Goal: Task Accomplishment & Management: Use online tool/utility

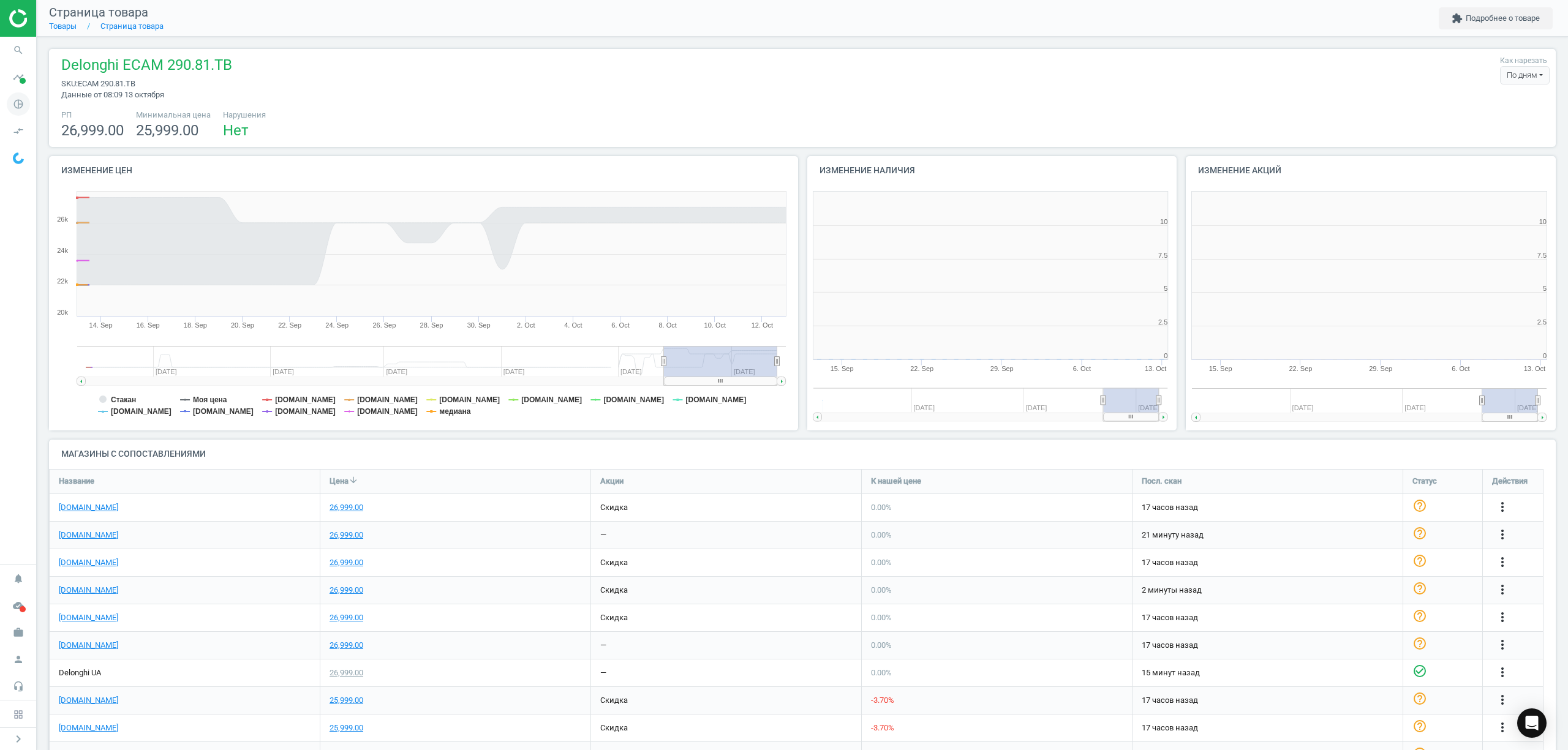
scroll to position [270, 392]
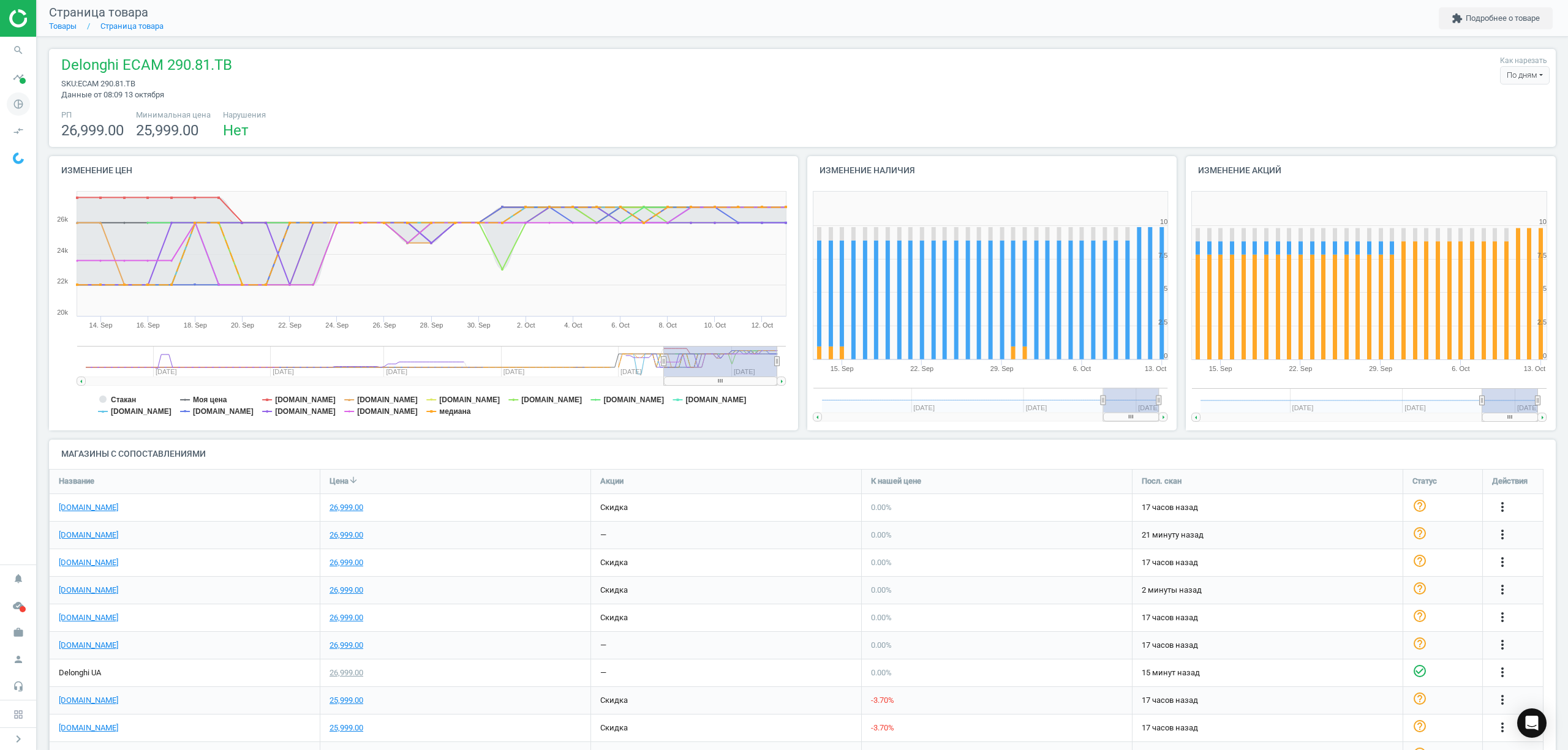
click at [18, 106] on icon "pie_chart_outlined" at bounding box center [19, 104] width 23 height 23
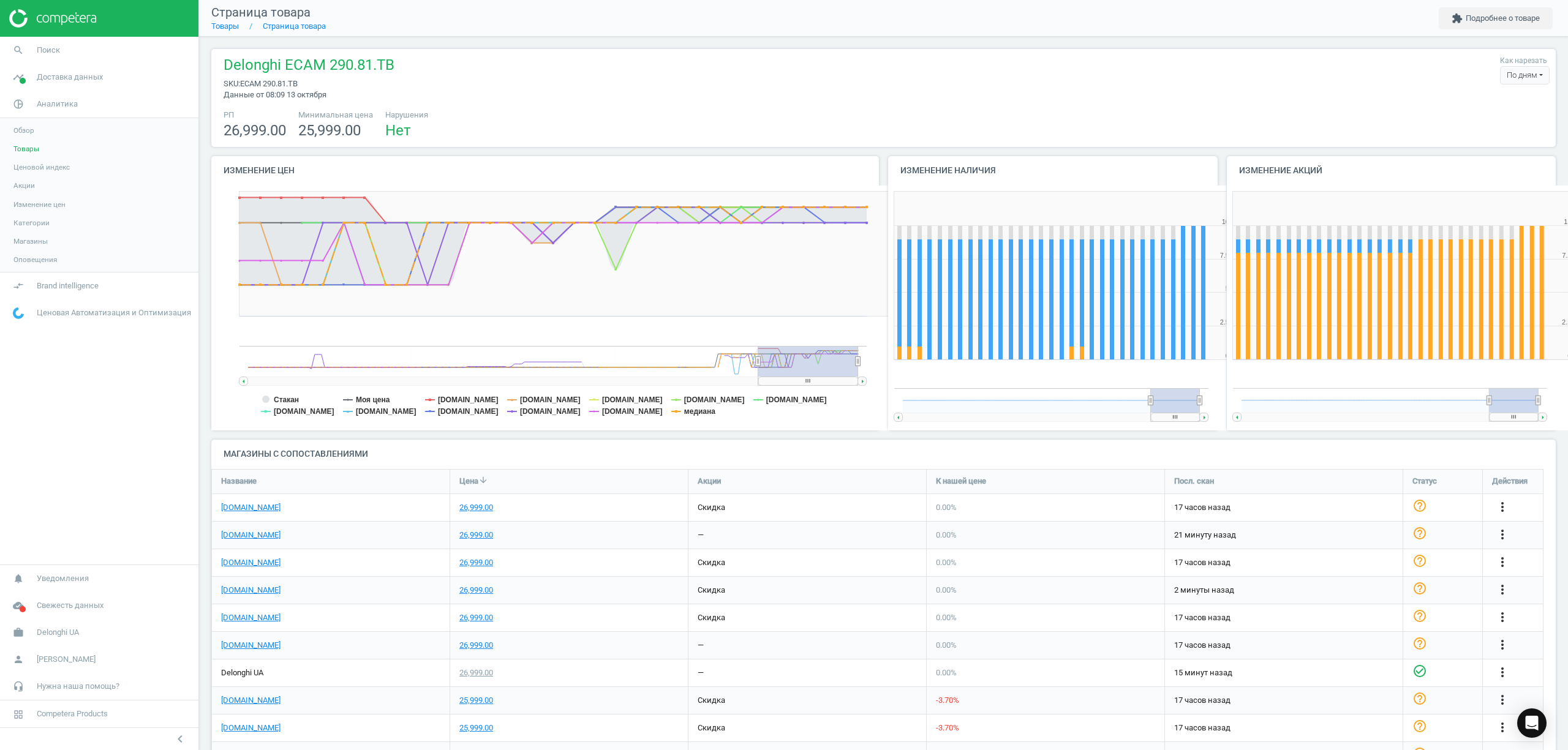
scroll to position [0, 0]
click at [23, 148] on span "Товары" at bounding box center [26, 148] width 26 height 10
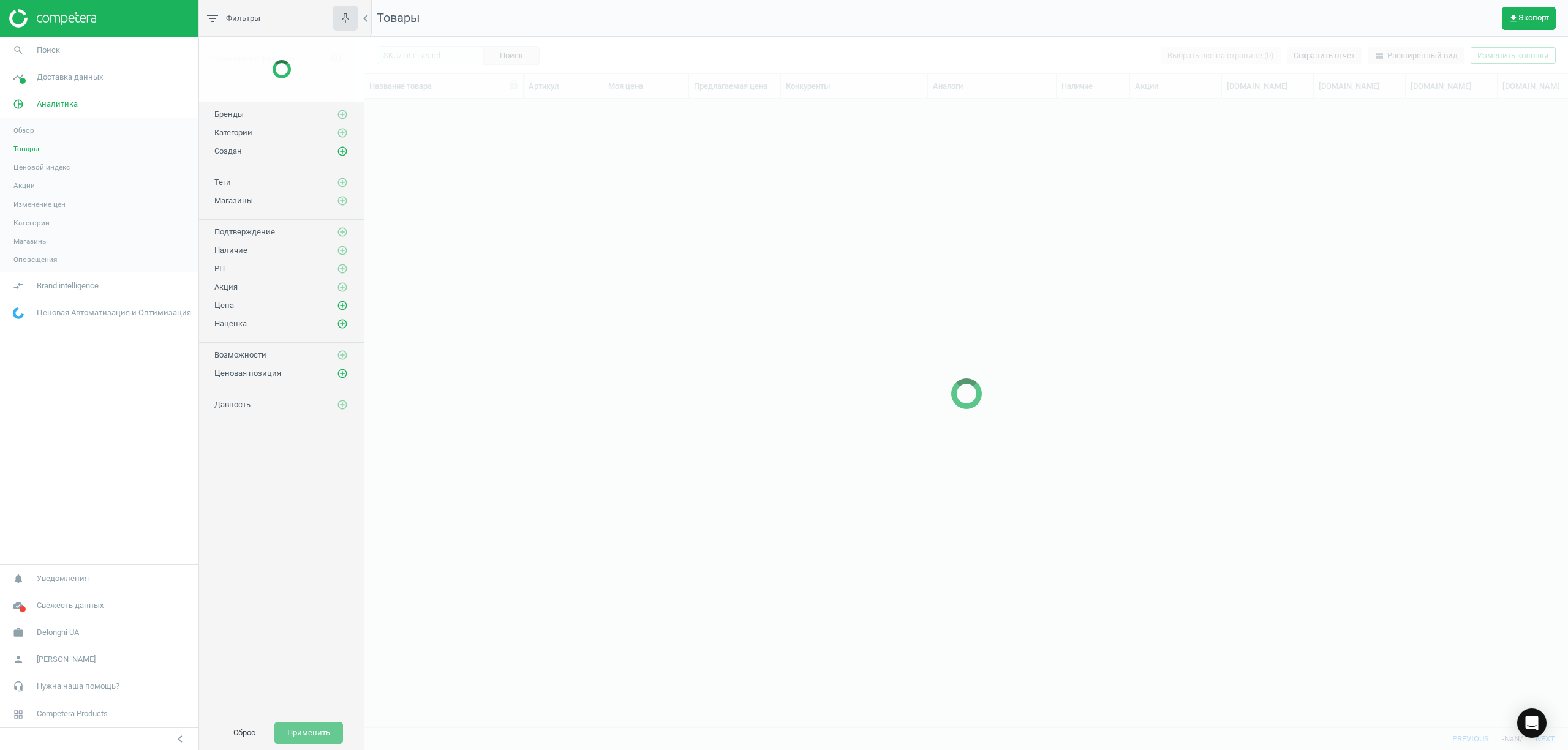
scroll to position [603, 1192]
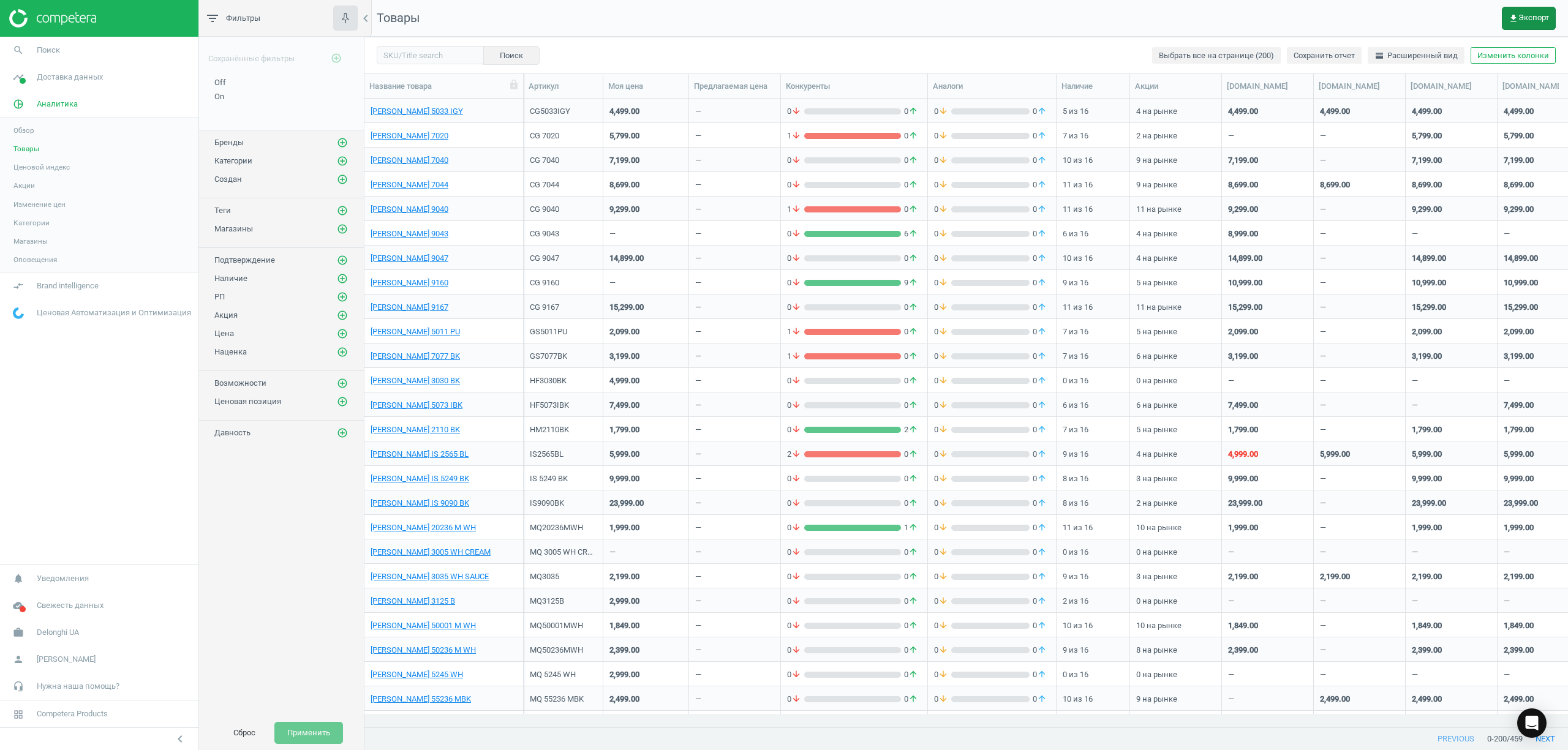
click at [1532, 15] on span "get_app Экспорт" at bounding box center [1529, 19] width 41 height 10
click at [1527, 14] on span "get_app Экспорт" at bounding box center [1529, 19] width 41 height 10
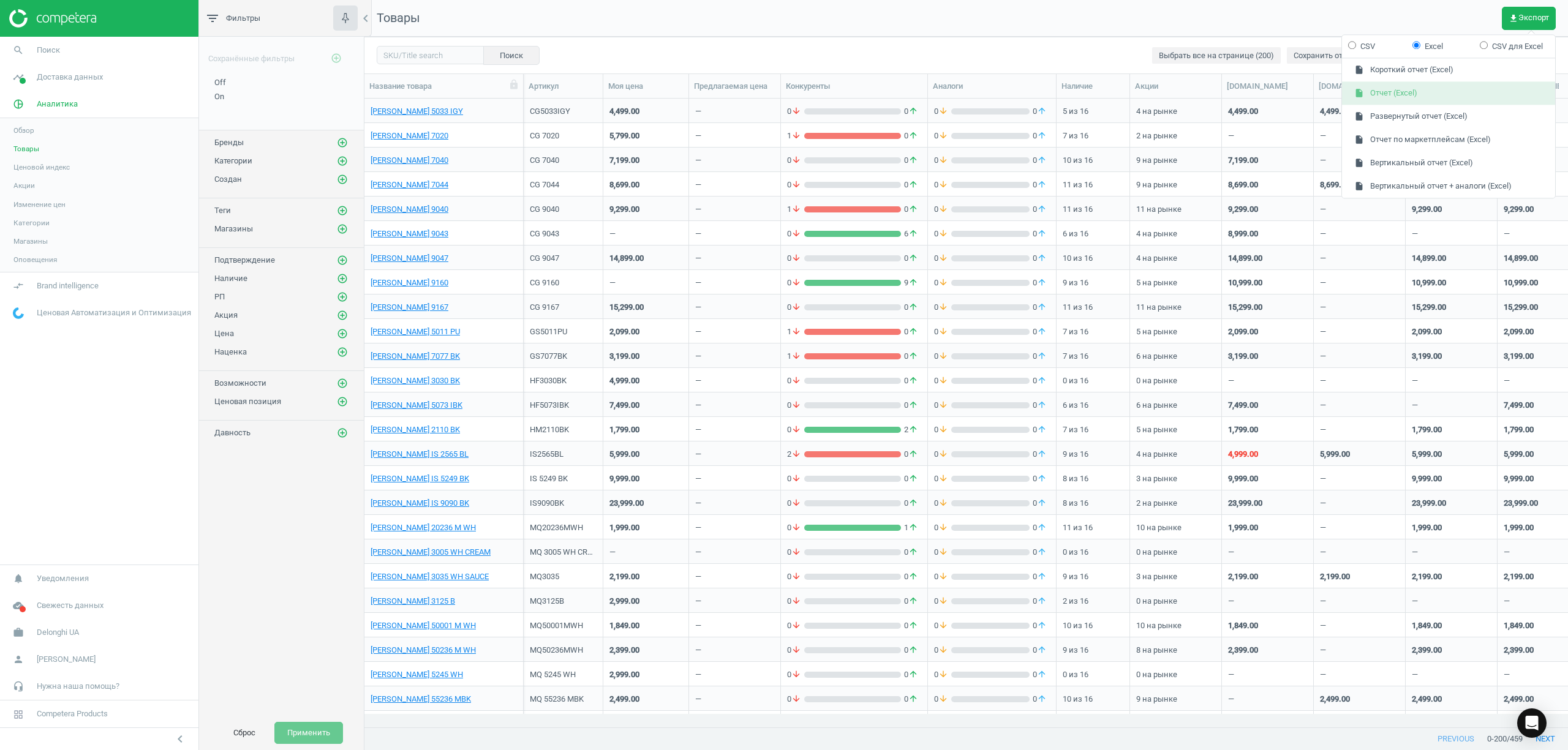
click at [1397, 91] on button "insert_drive_file Отчет (Excel)" at bounding box center [1449, 94] width 213 height 23
click at [40, 46] on span "Поиск" at bounding box center [48, 50] width 23 height 11
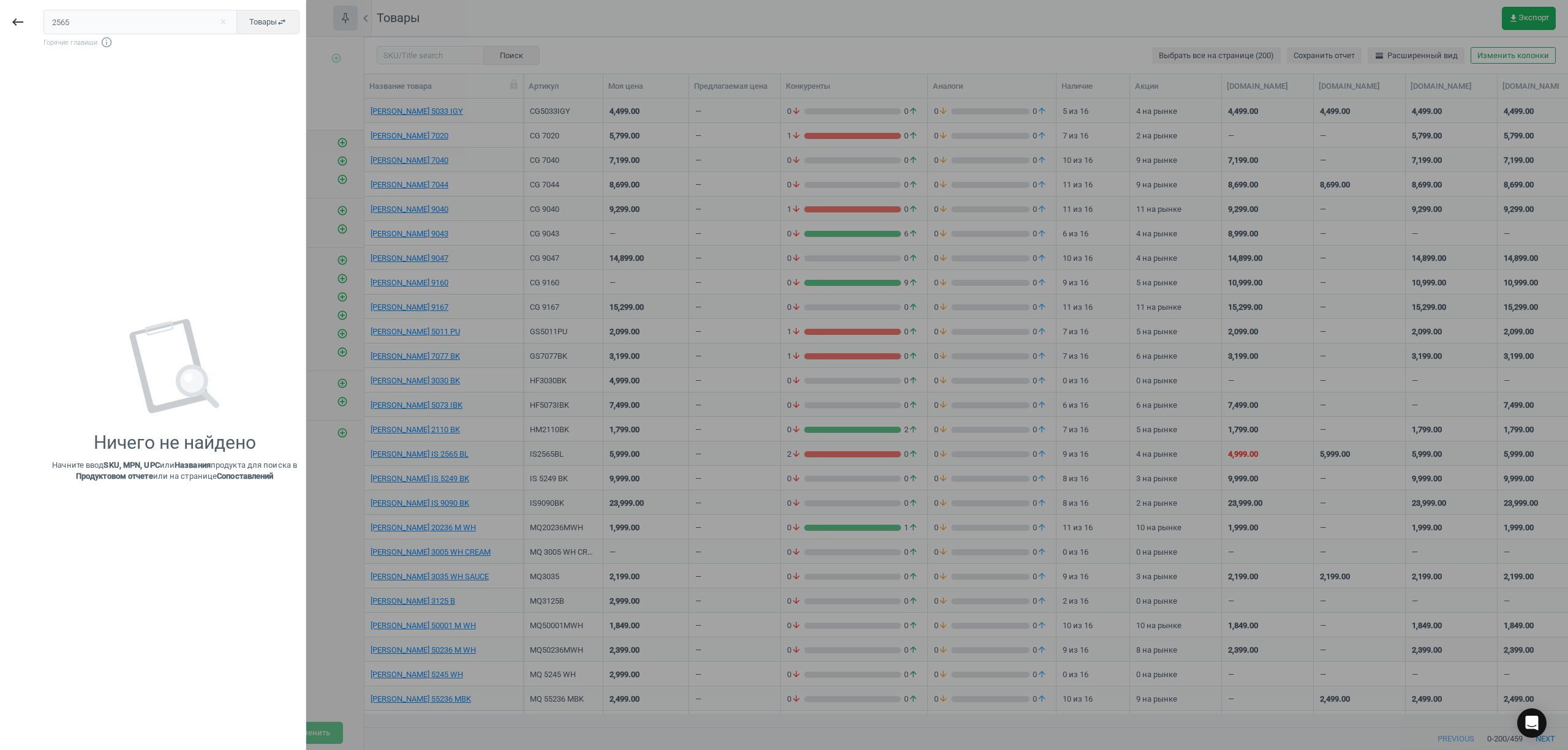
type input "2565"
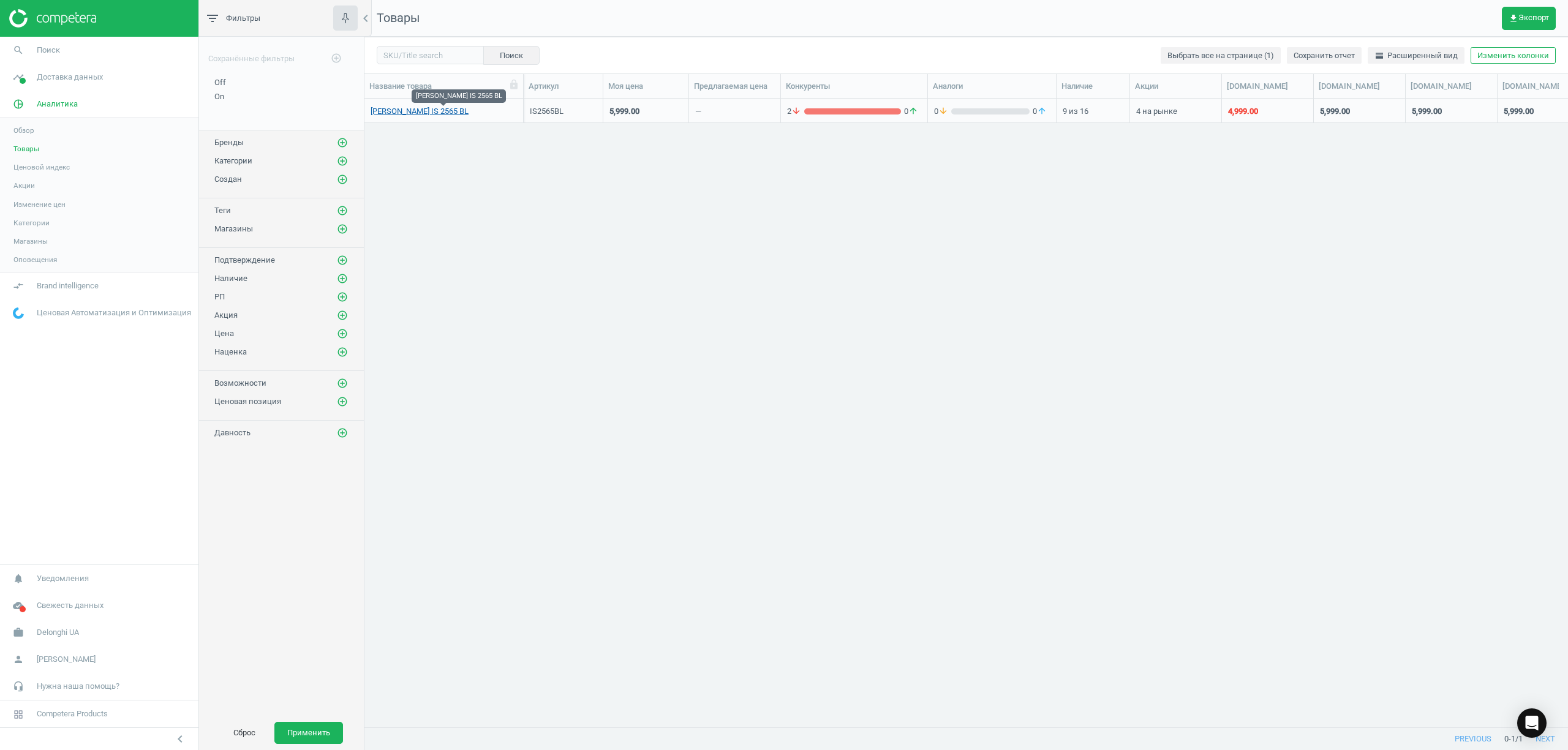
click at [390, 109] on link "[PERSON_NAME] IS 2565 BL" at bounding box center [419, 111] width 98 height 11
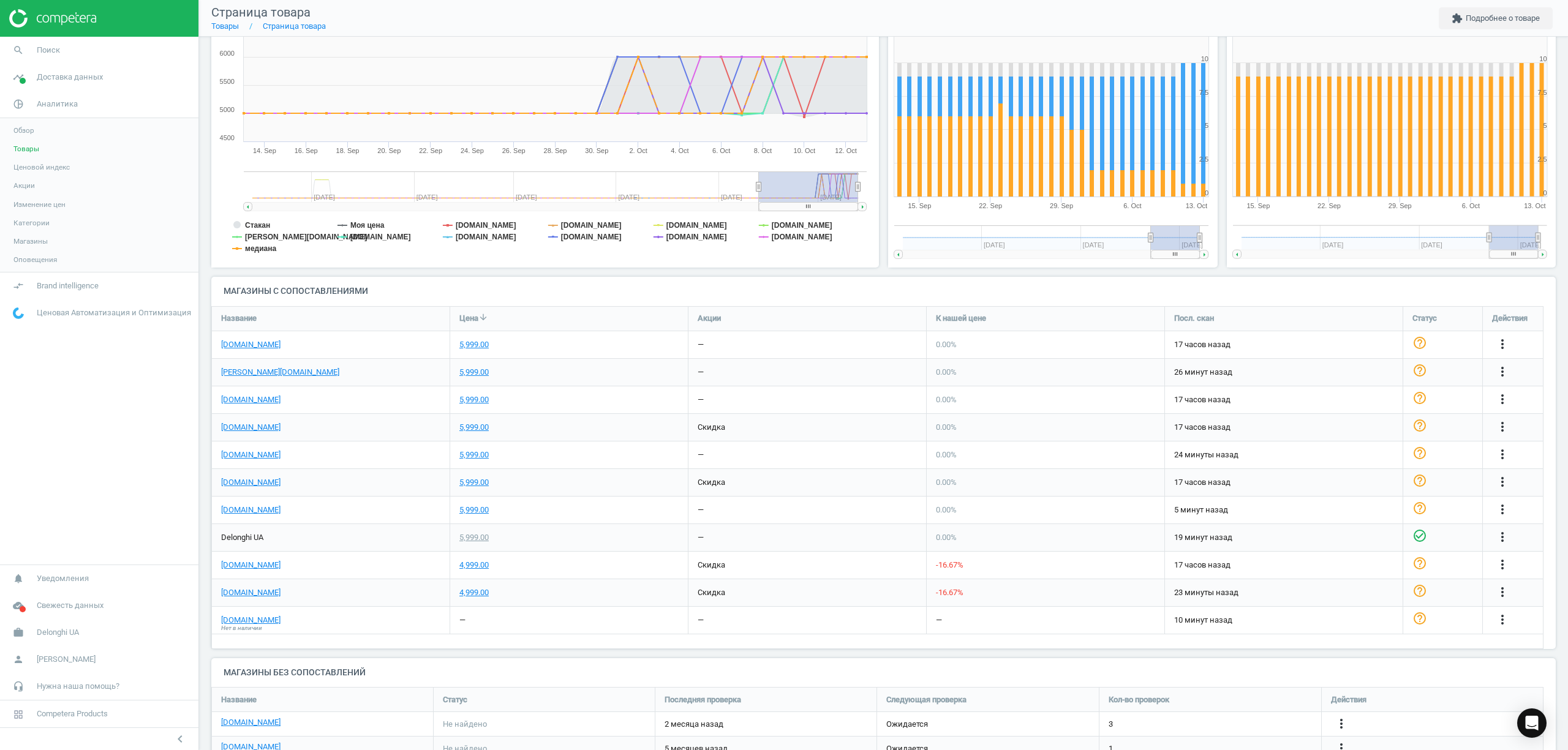
scroll to position [309, 0]
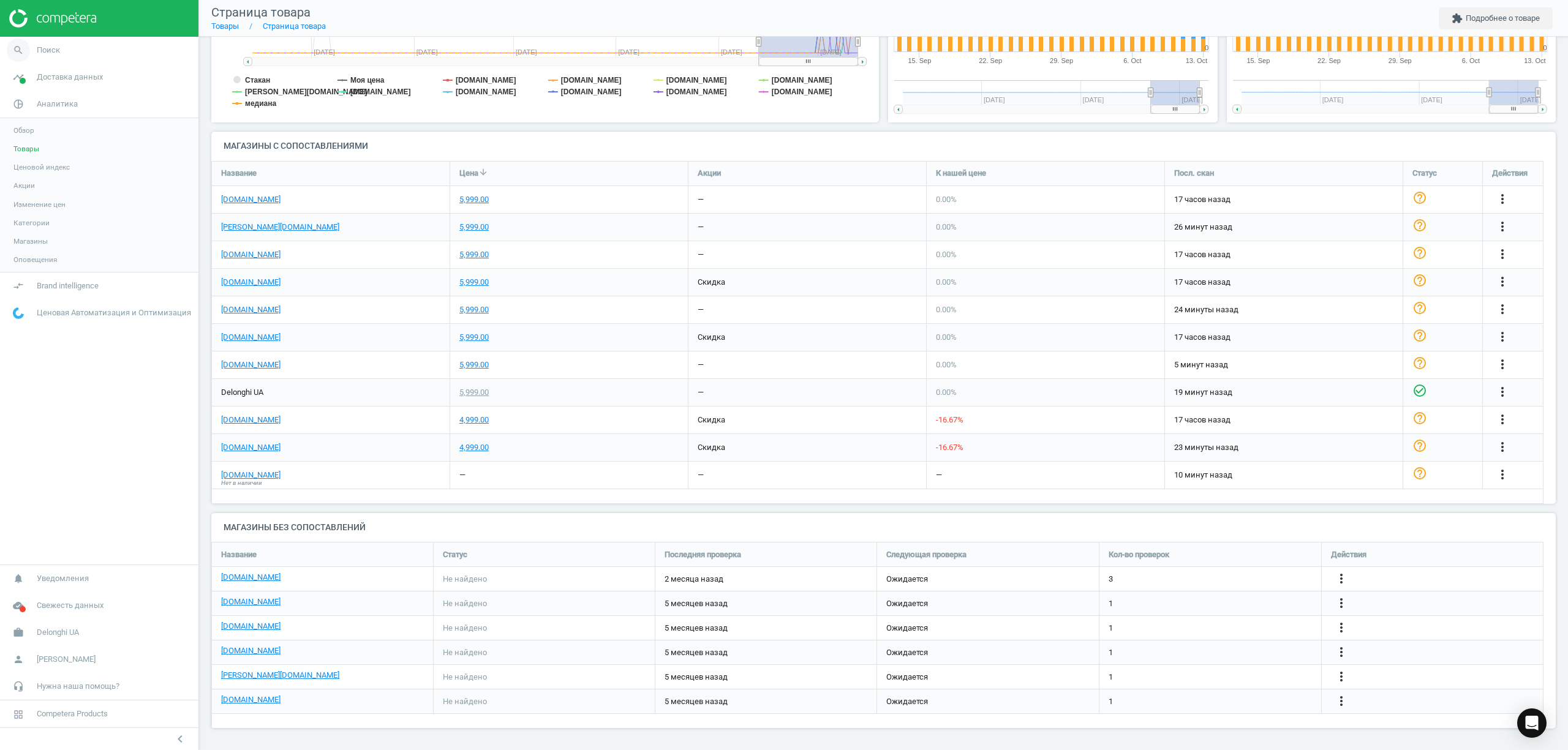
click at [48, 57] on link "search Поиск" at bounding box center [99, 50] width 198 height 27
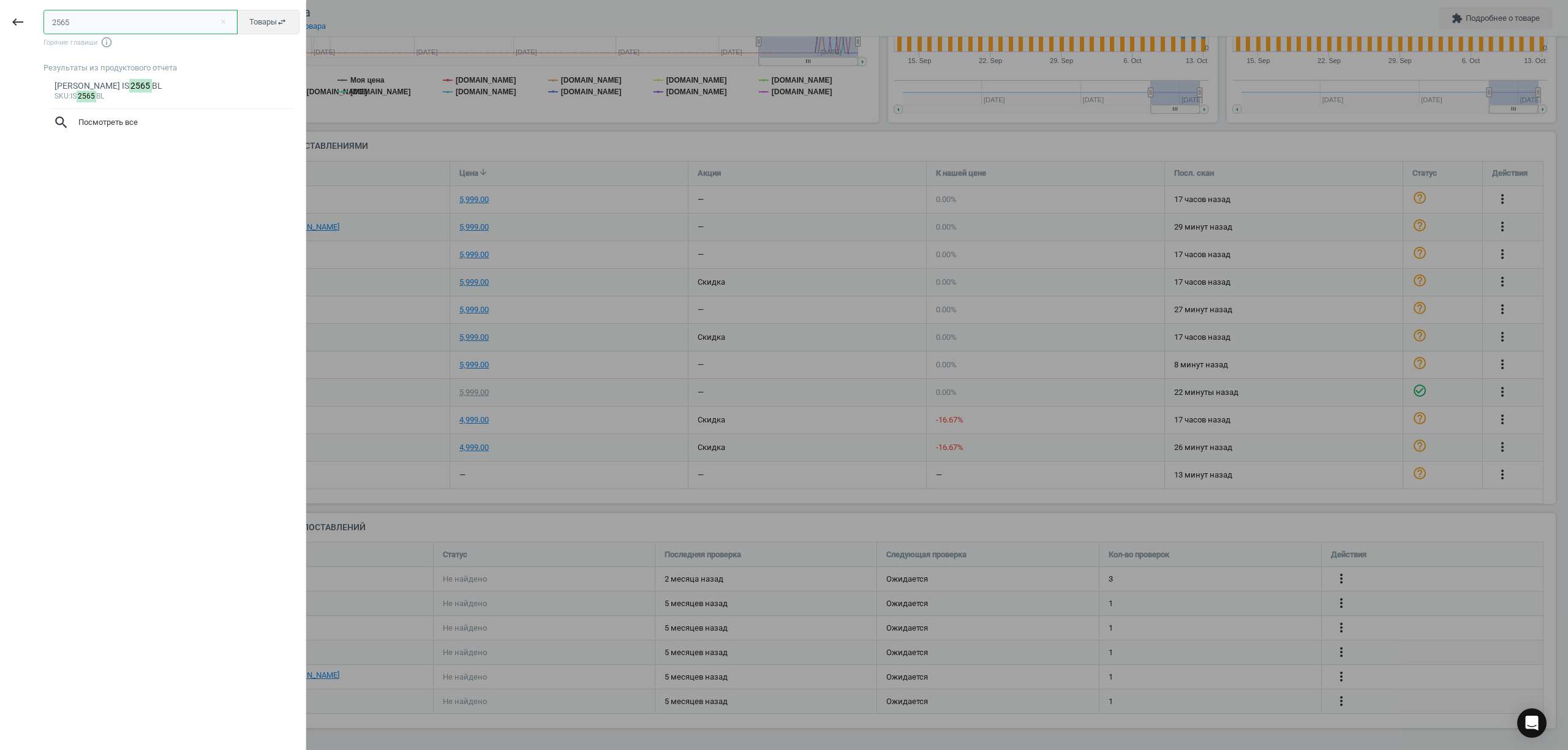
drag, startPoint x: 89, startPoint y: 17, endPoint x: 0, endPoint y: 26, distance: 89.5
click at [0, 26] on div "keyboard_backspace 2565 close Товары swap_horiz Горячие главиши info_outline Ре…" at bounding box center [153, 377] width 306 height 750
type input "3235"
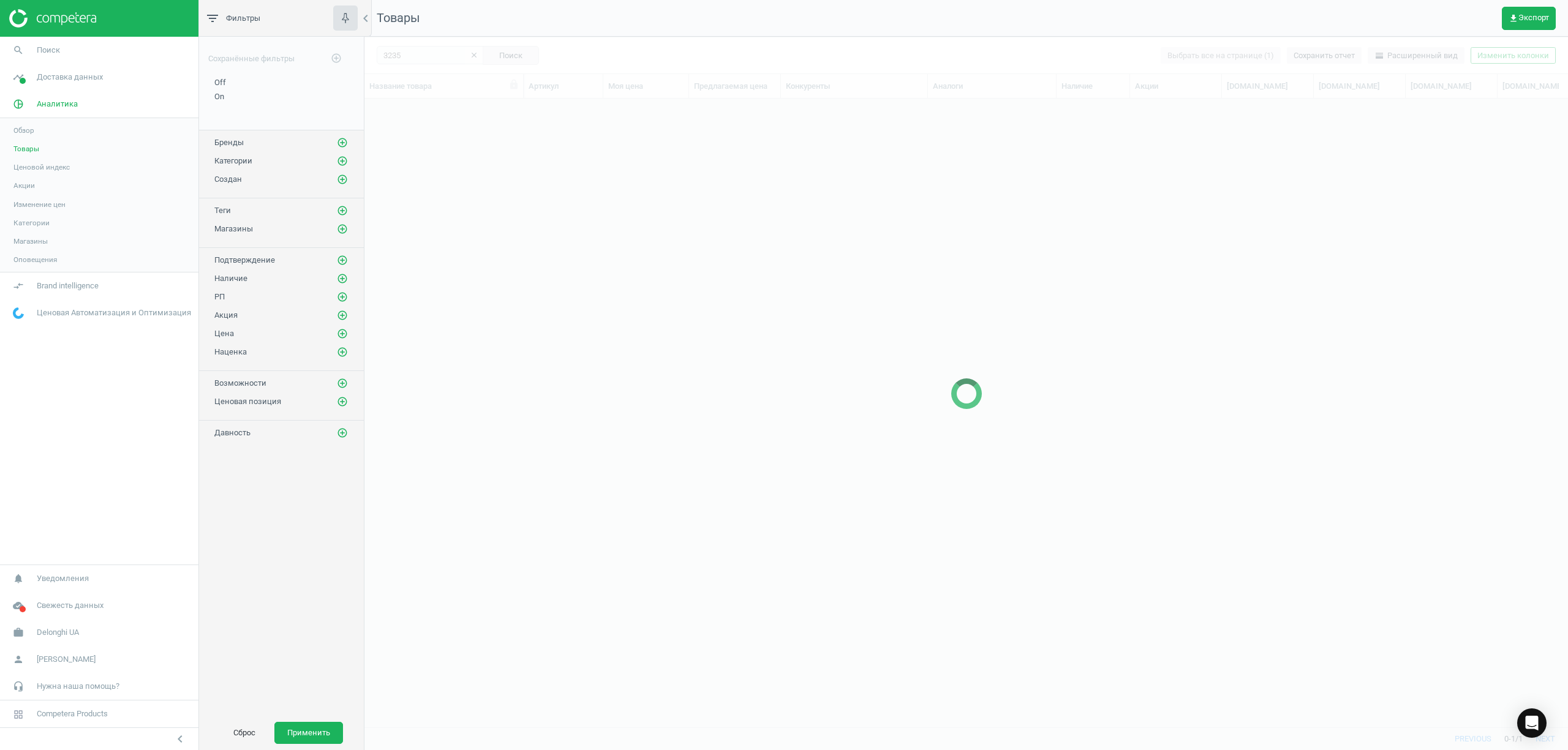
scroll to position [603, 1192]
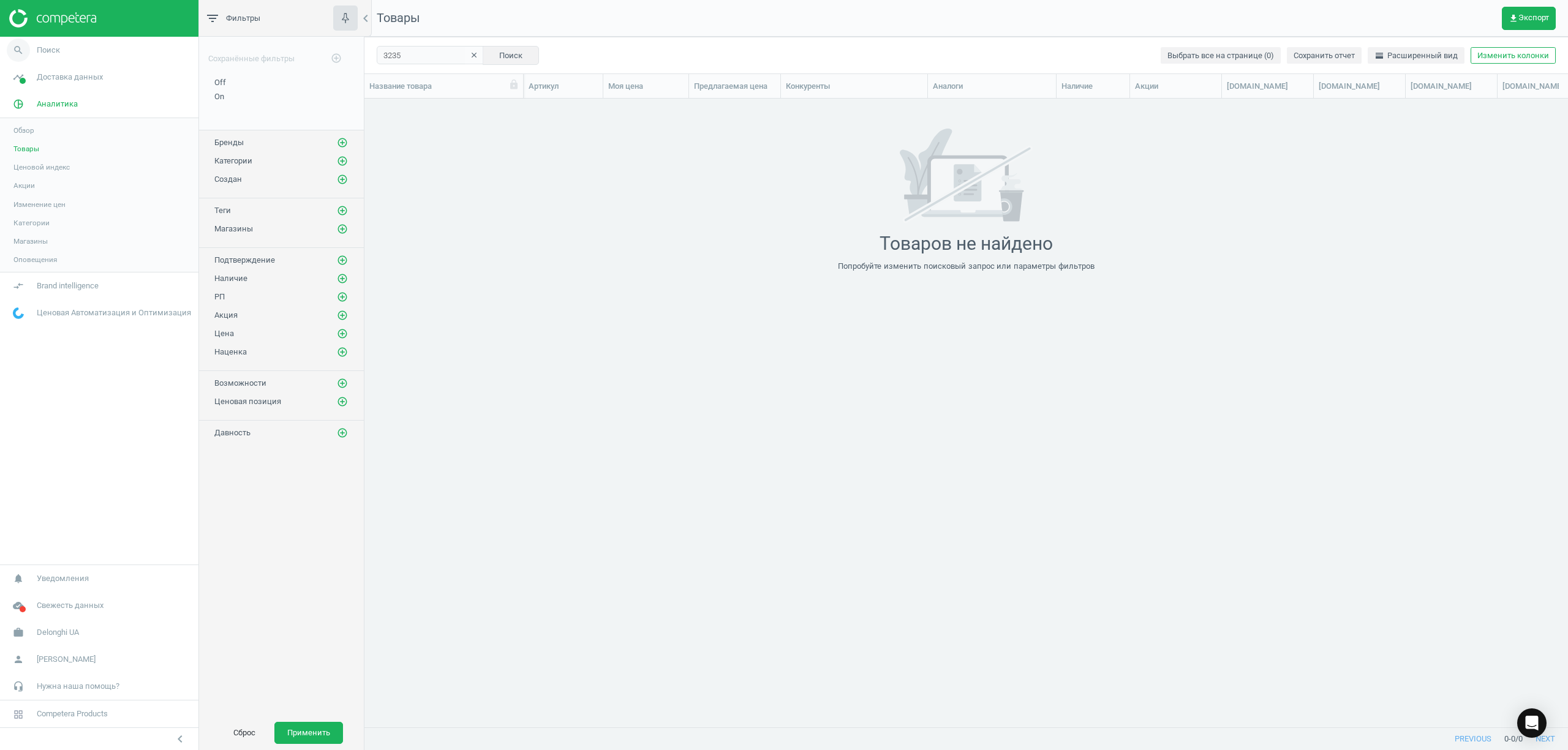
click at [15, 47] on icon "search" at bounding box center [19, 50] width 23 height 23
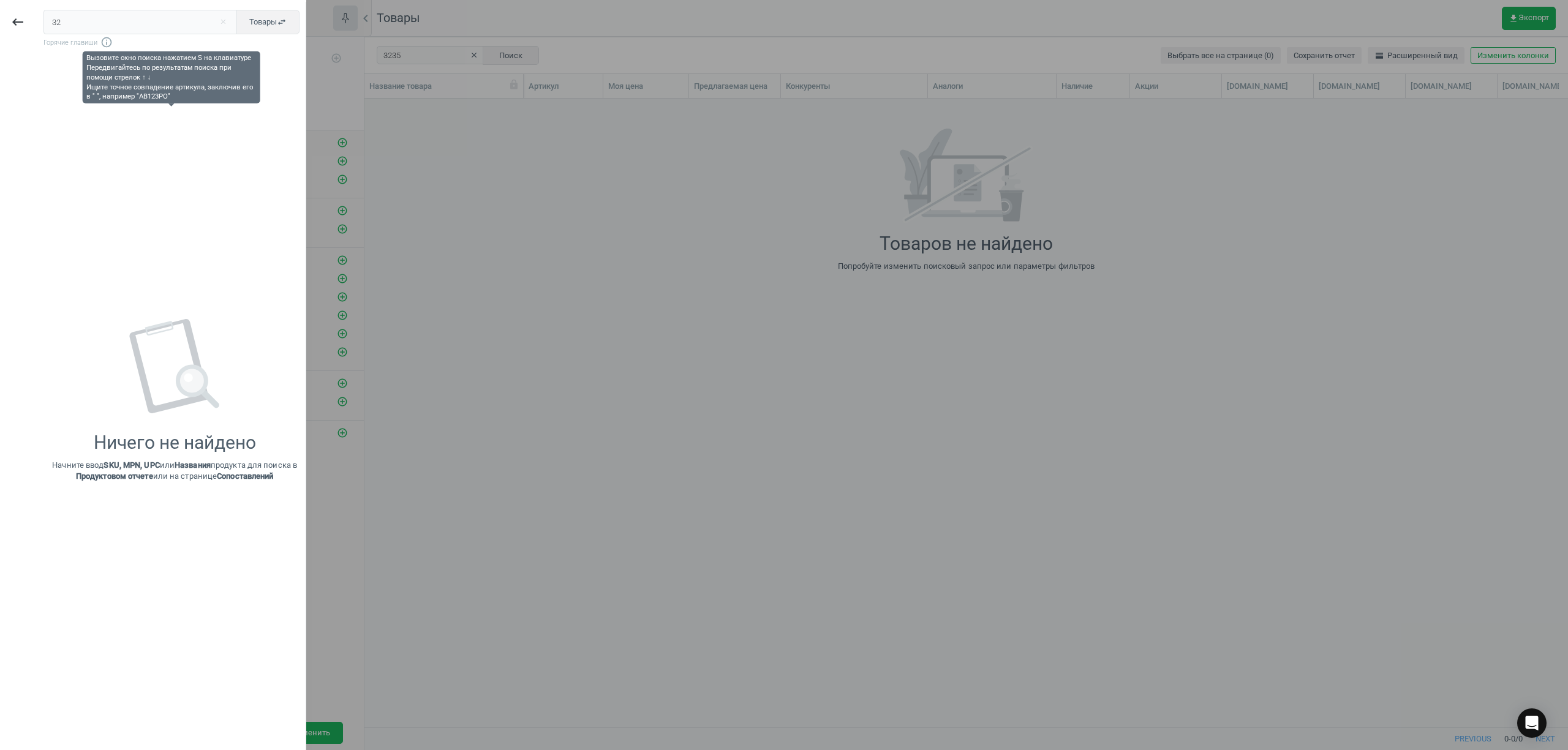
type input "3"
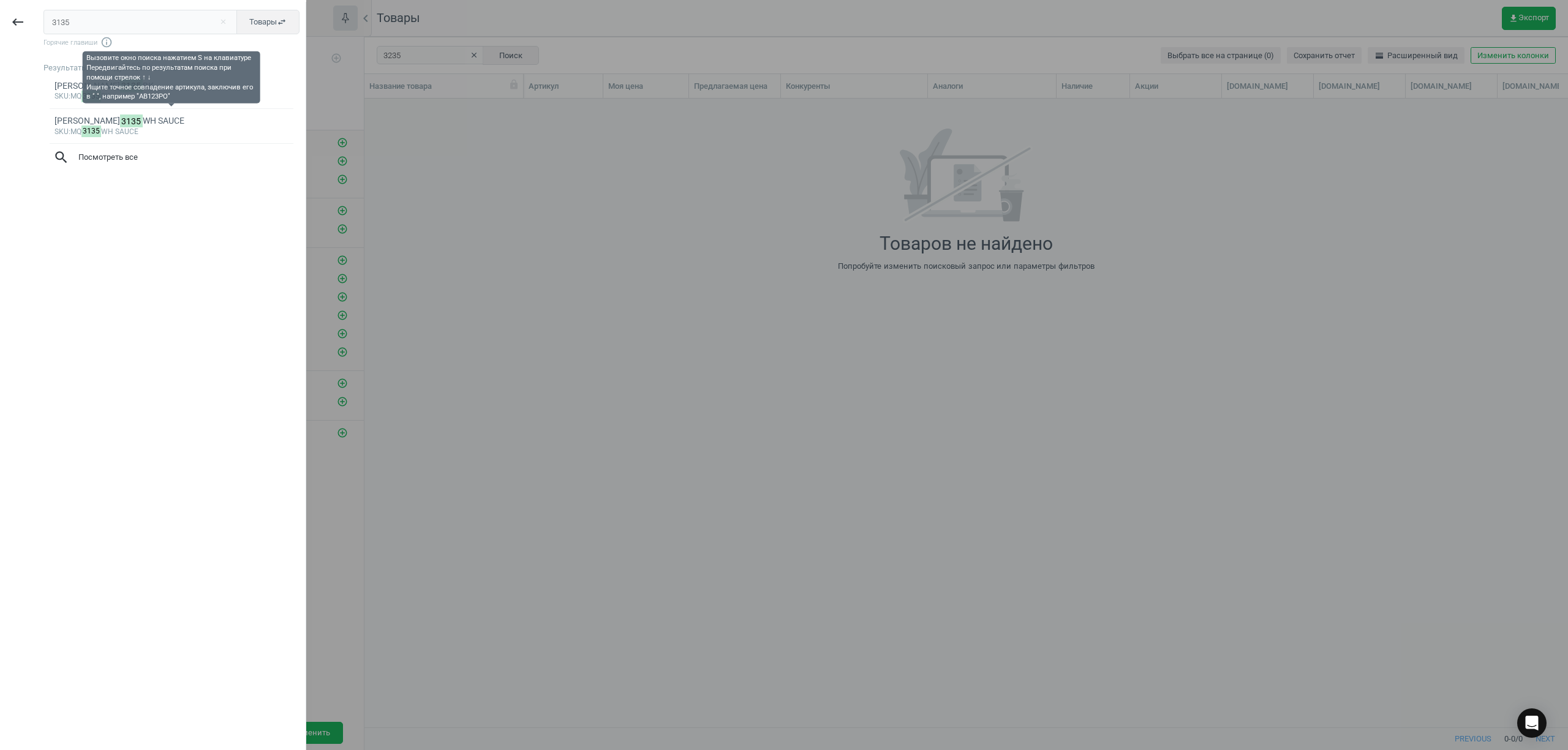
type input "3135"
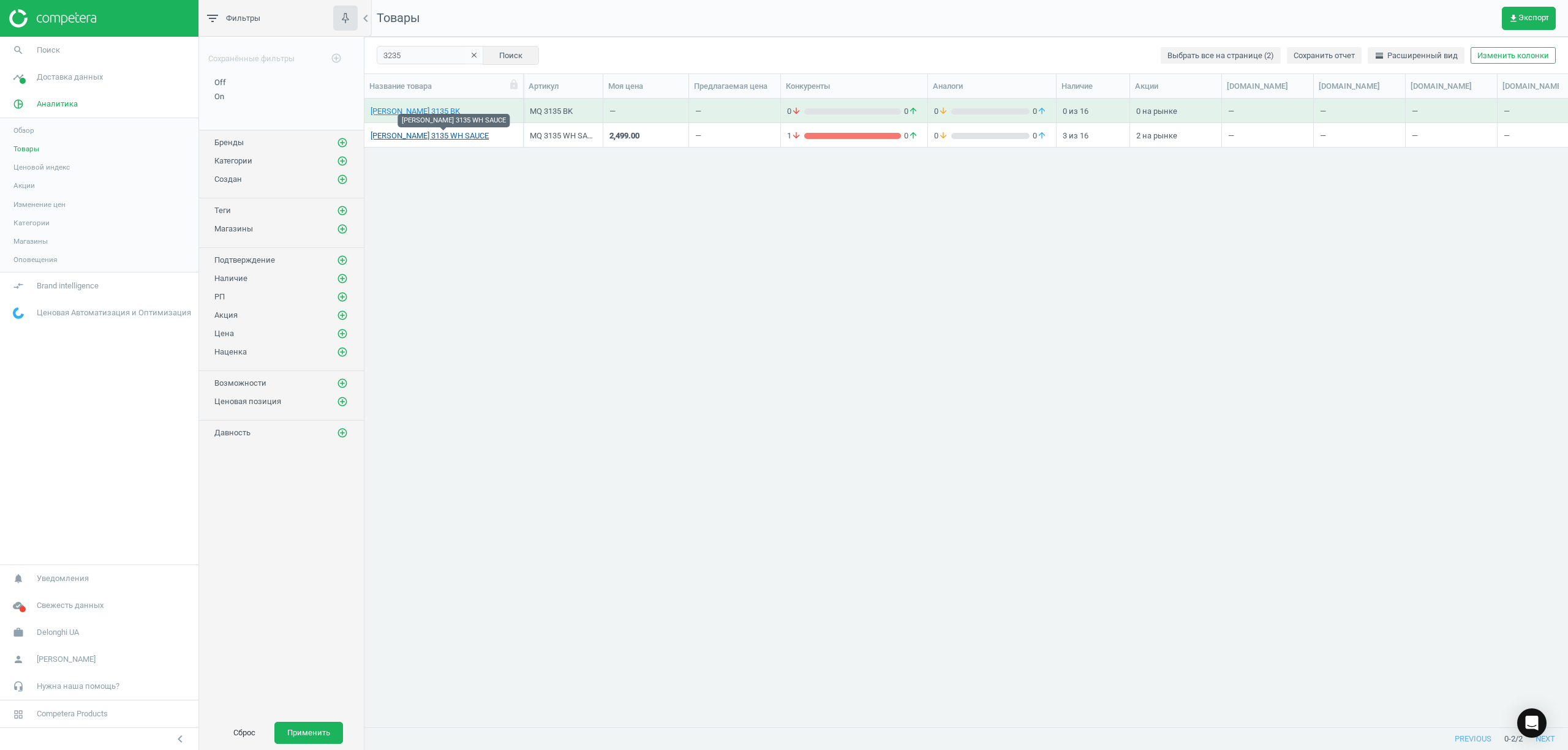
click at [412, 135] on link "[PERSON_NAME] 3135 WH SAUCE" at bounding box center [429, 136] width 118 height 11
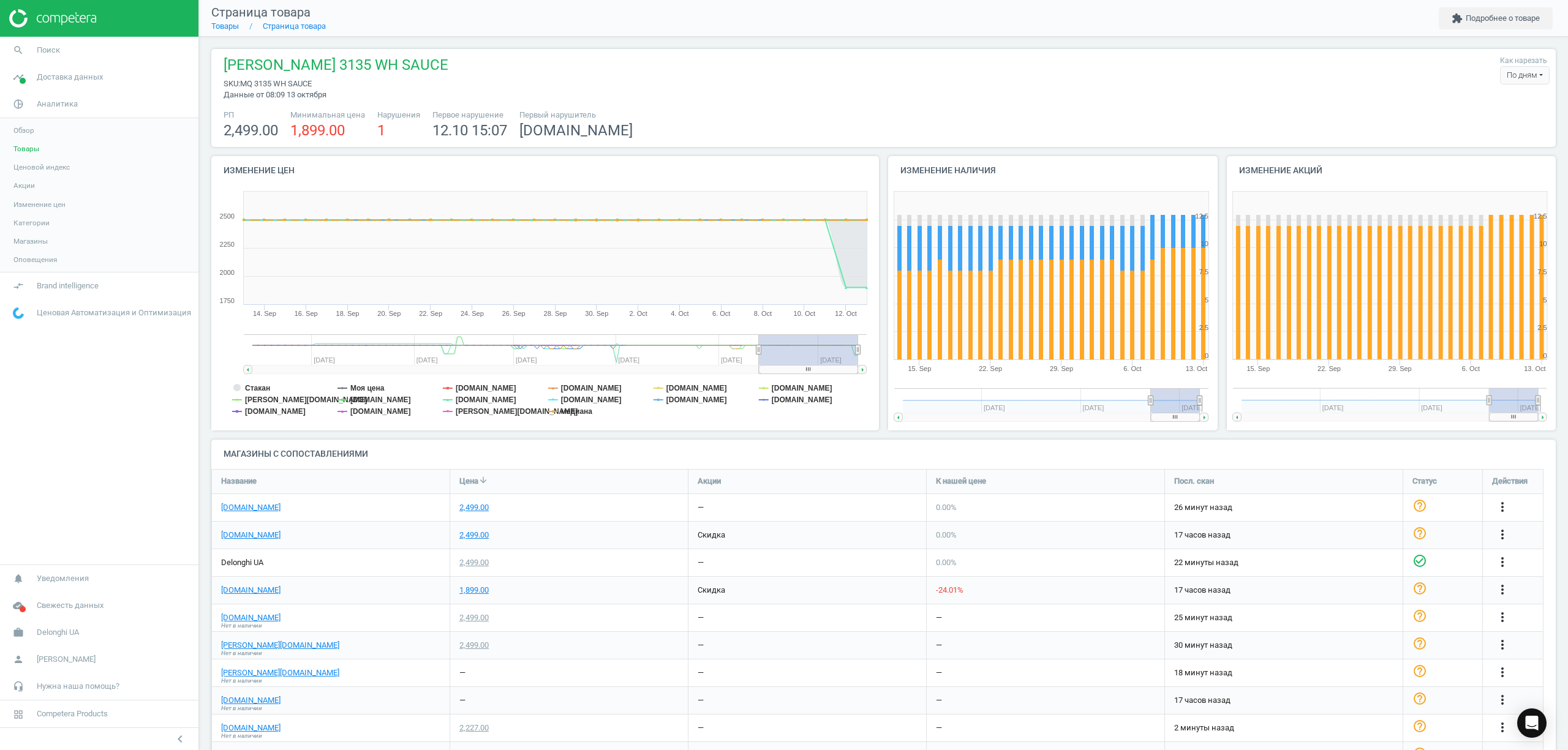
scroll to position [245, 0]
